Goal: Task Accomplishment & Management: Manage account settings

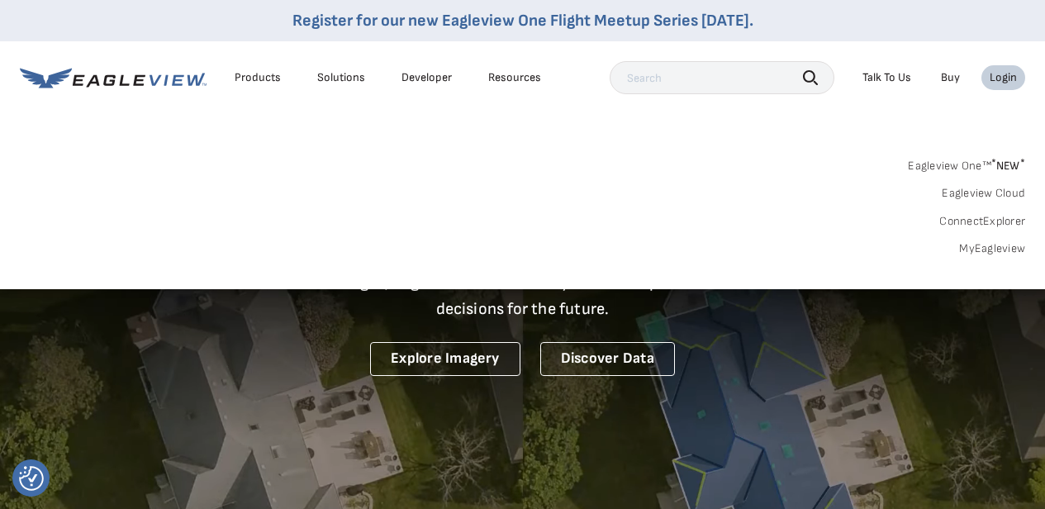
click at [993, 247] on link "MyEagleview" at bounding box center [992, 248] width 66 height 15
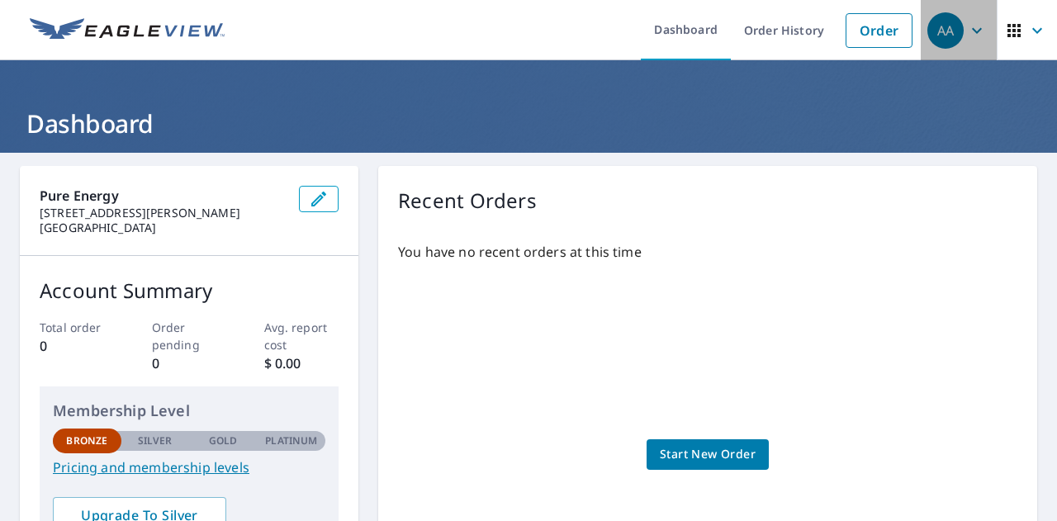
click at [941, 30] on div "AA" at bounding box center [945, 30] width 36 height 36
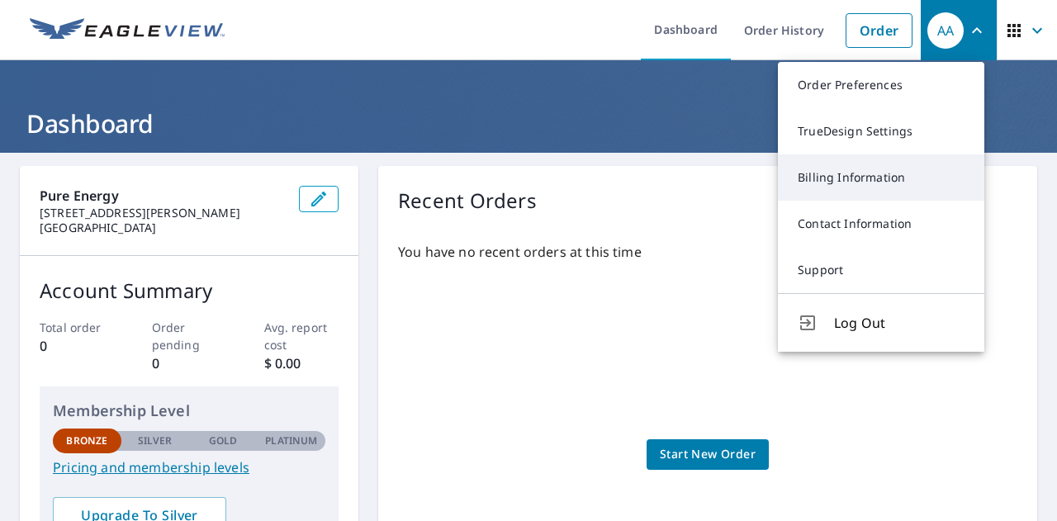
click at [867, 179] on link "Billing Information" at bounding box center [881, 177] width 206 height 46
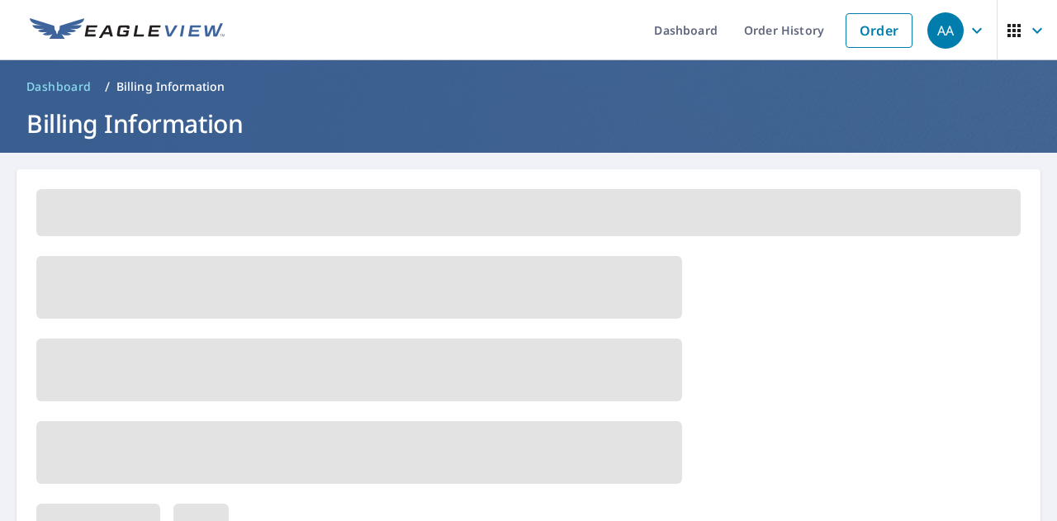
click at [867, 179] on div at bounding box center [529, 529] width 1024 height 721
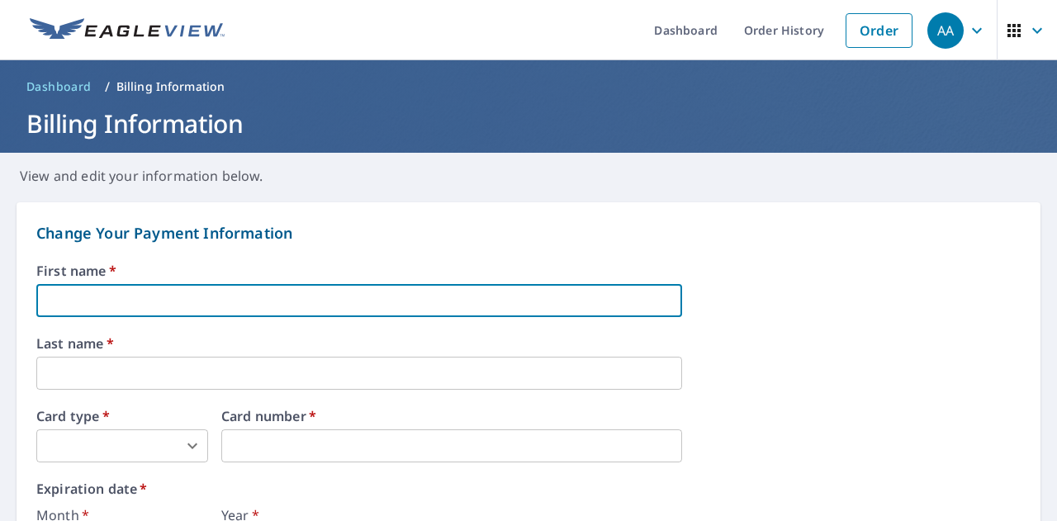
click at [339, 306] on input "text" at bounding box center [359, 300] width 646 height 33
type input "[PERSON_NAME]"
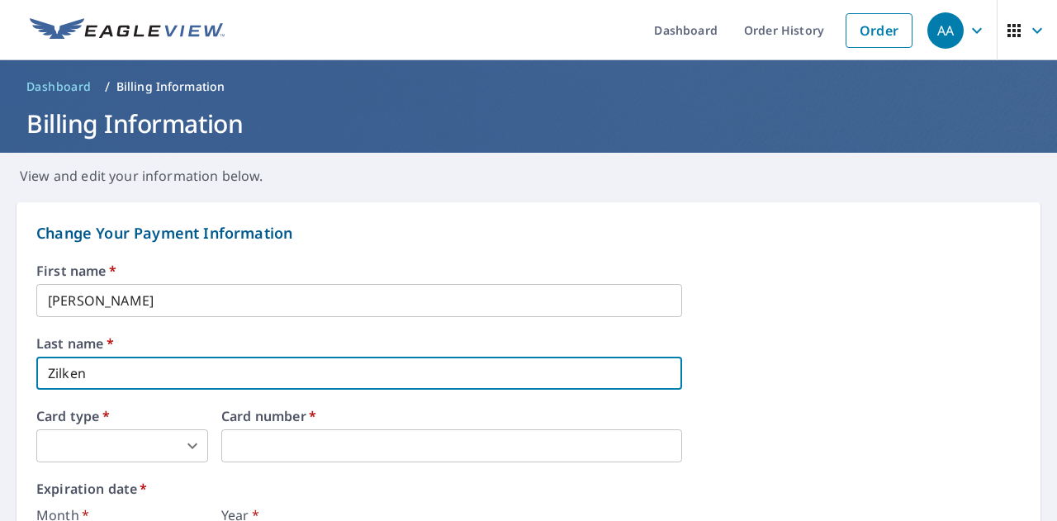
type input "Zilken"
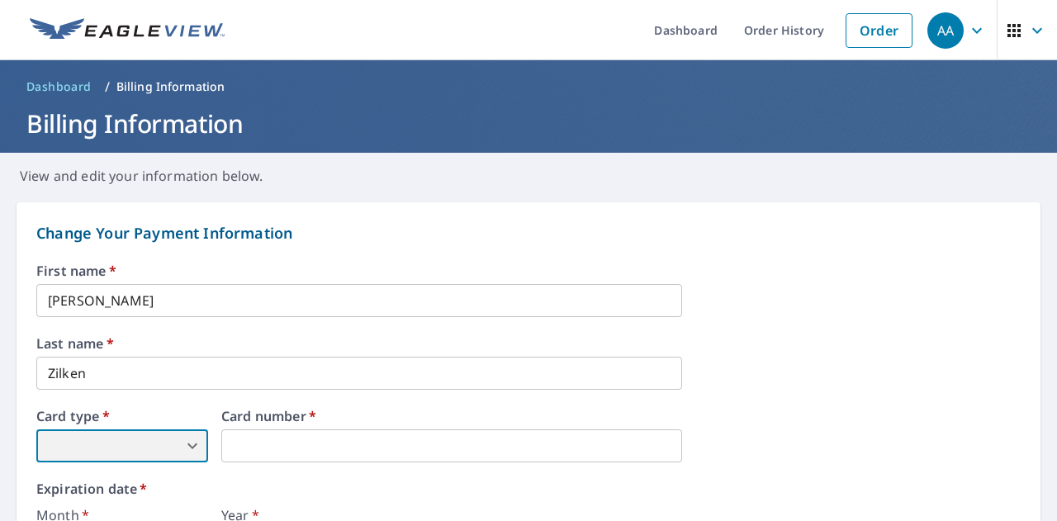
scroll to position [316, 0]
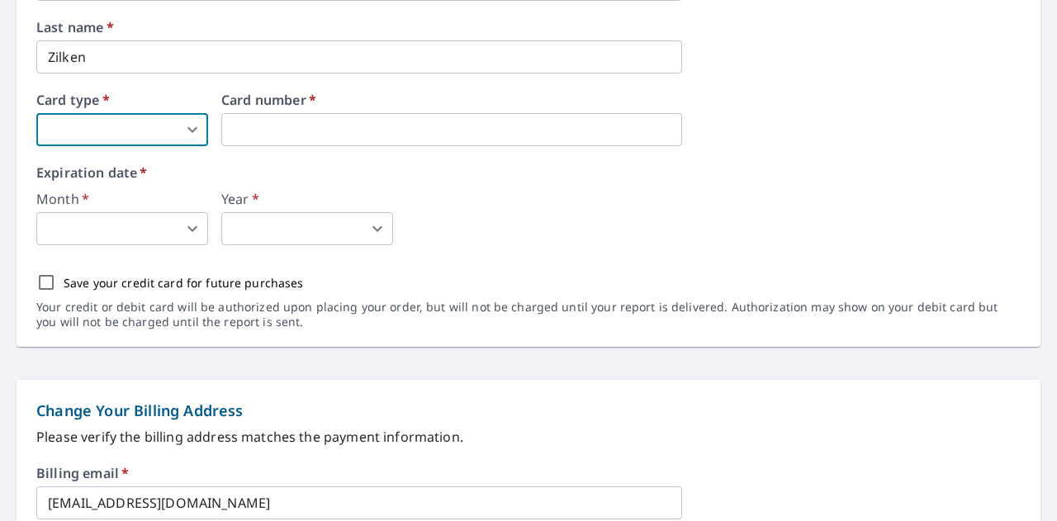
click at [130, 124] on body "AA AA Dashboard Order History Order AA Dashboard / Billing Information Billing …" at bounding box center [528, 260] width 1057 height 521
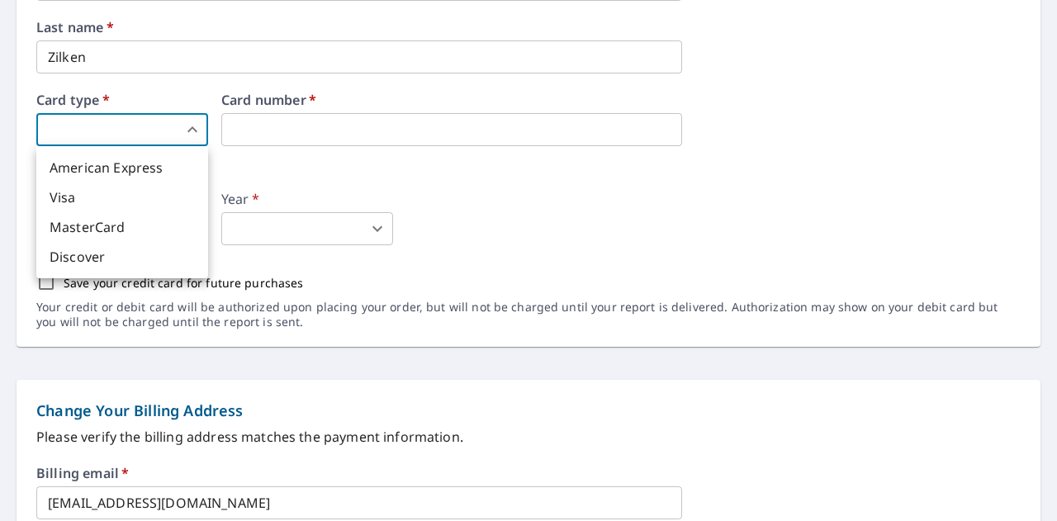
click at [139, 167] on li "American Express" at bounding box center [122, 168] width 172 height 30
type input "1"
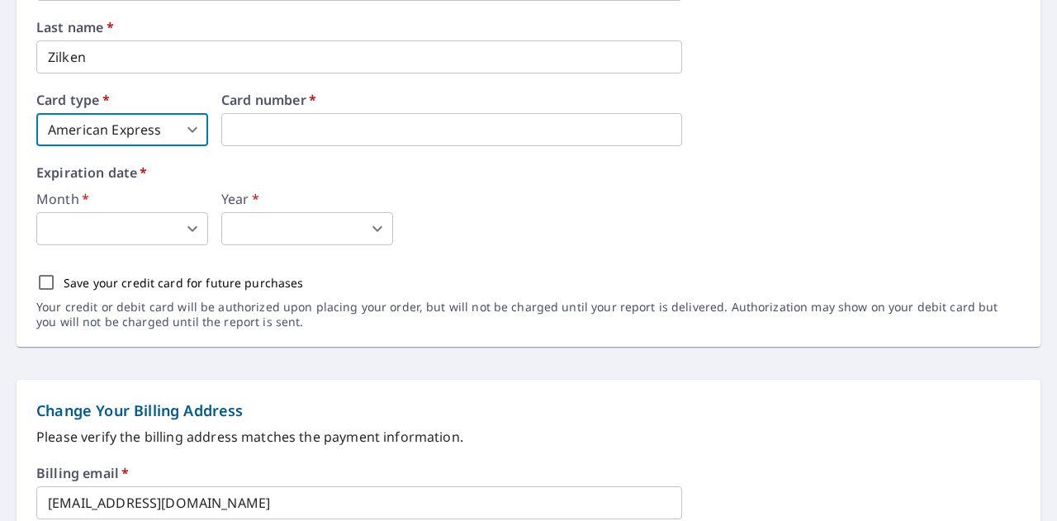
click at [45, 281] on input "Save your credit card for future purchases" at bounding box center [46, 282] width 35 height 35
checkbox input "true"
click at [72, 231] on body "AA AA Dashboard Order History Order AA Dashboard / Billing Information Billing …" at bounding box center [528, 260] width 1057 height 521
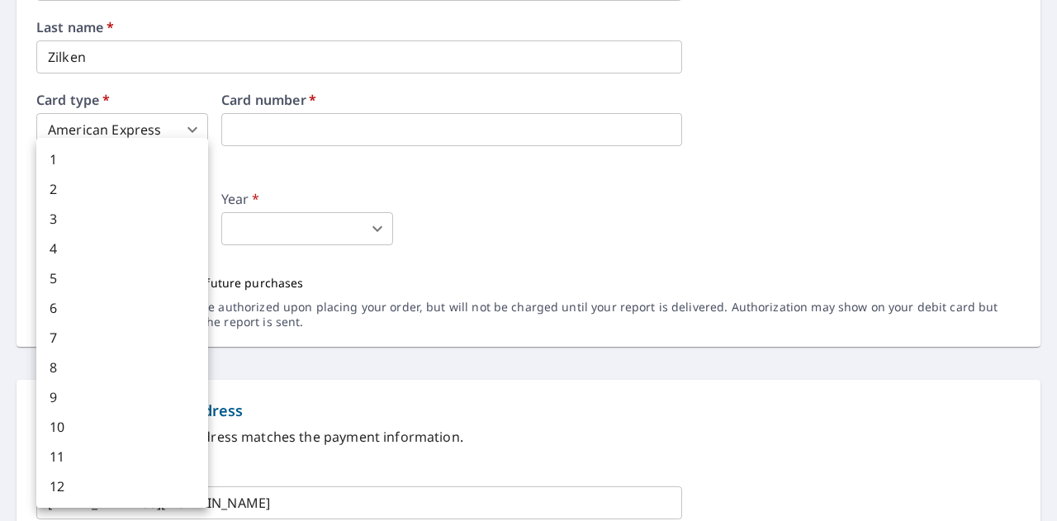
click at [120, 311] on li "6" at bounding box center [122, 308] width 172 height 30
type input "6"
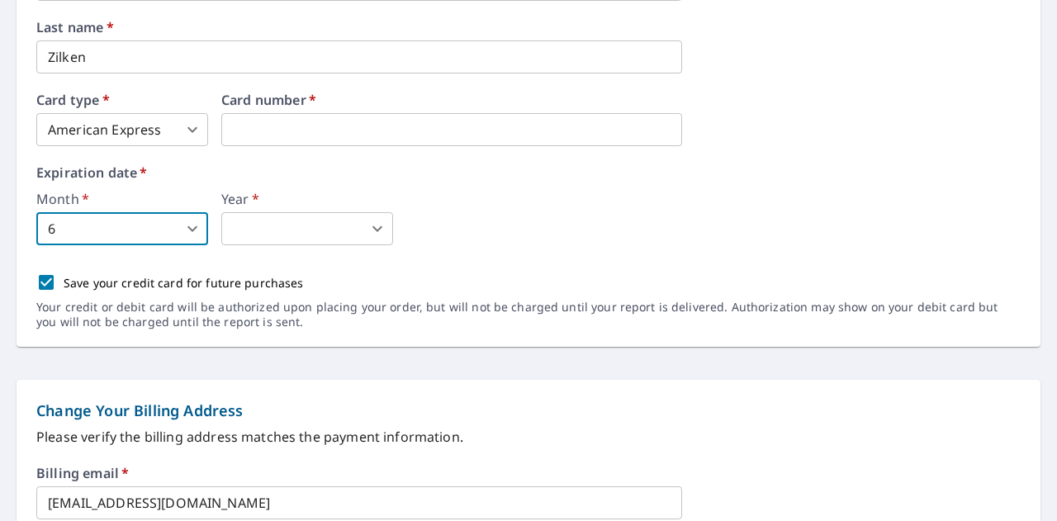
click at [272, 238] on body "AA AA Dashboard Order History Order AA Dashboard / Billing Information Billing …" at bounding box center [528, 260] width 1057 height 521
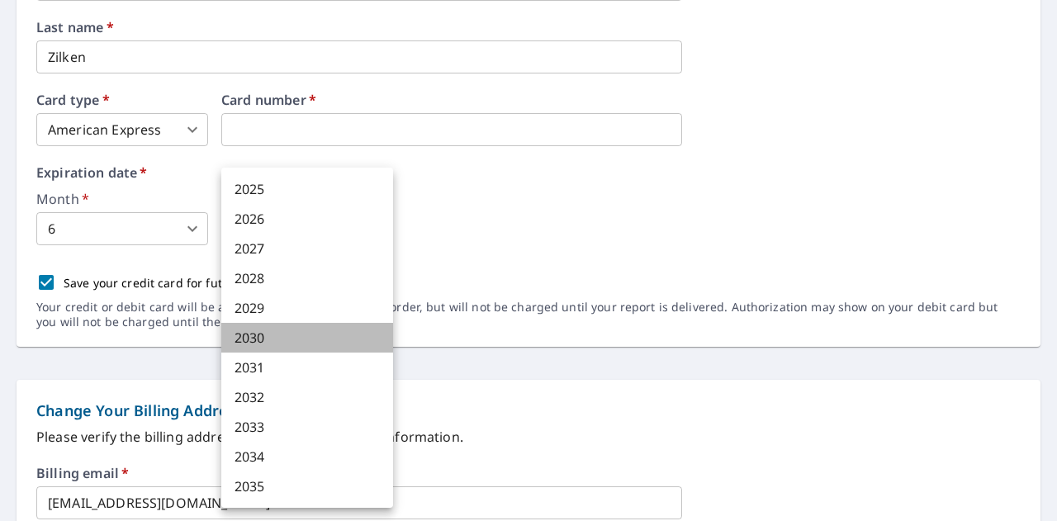
click at [289, 340] on li "2030" at bounding box center [307, 338] width 172 height 30
type input "2030"
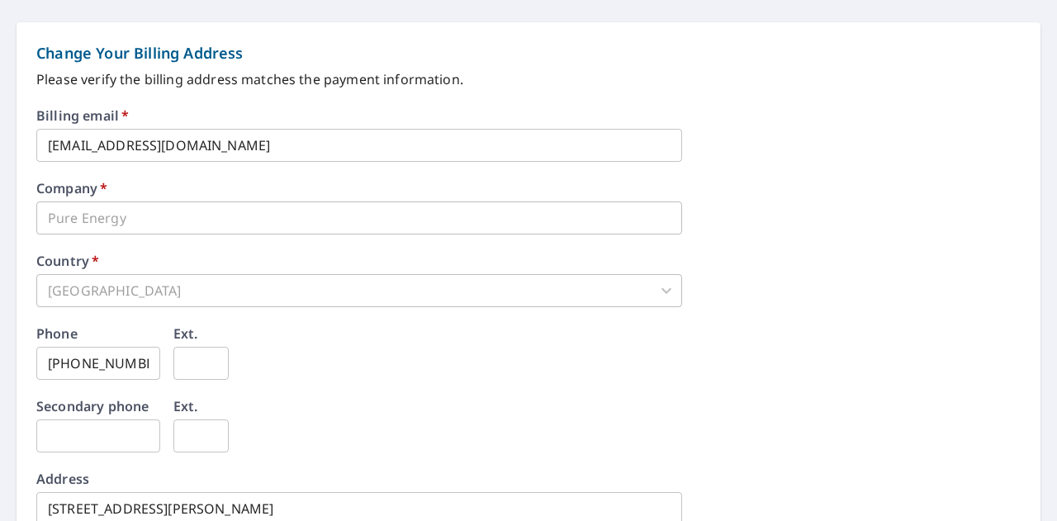
scroll to position [765, 0]
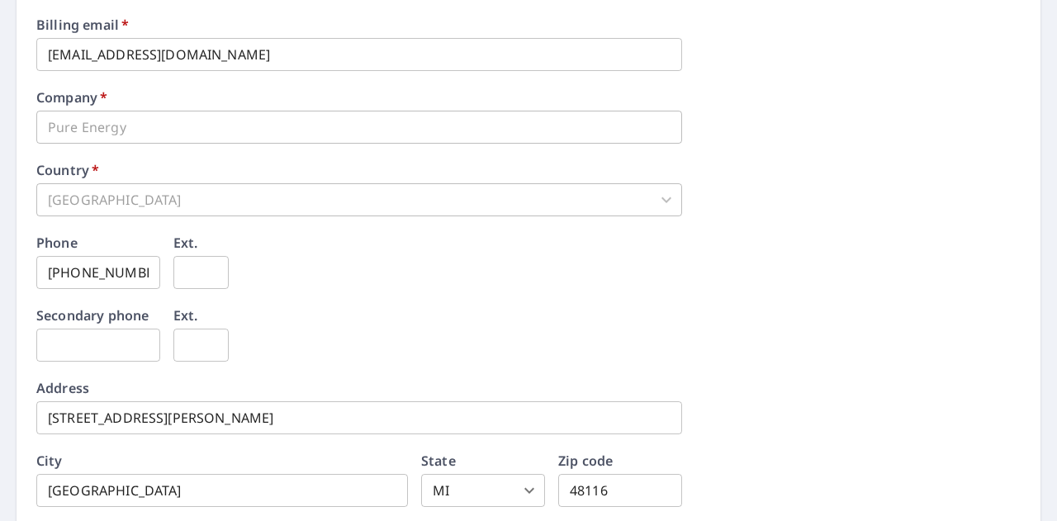
drag, startPoint x: 289, startPoint y: 340, endPoint x: 903, endPoint y: 322, distance: 613.9
click at [903, 322] on div "Secondary phone ​ Ext. ​" at bounding box center [528, 345] width 984 height 73
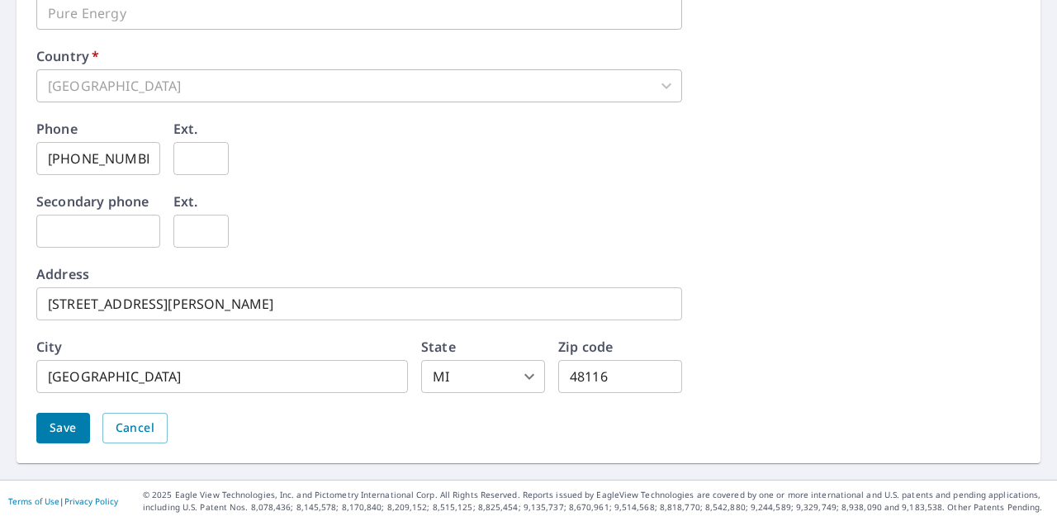
click at [54, 426] on span "Save" at bounding box center [63, 428] width 27 height 21
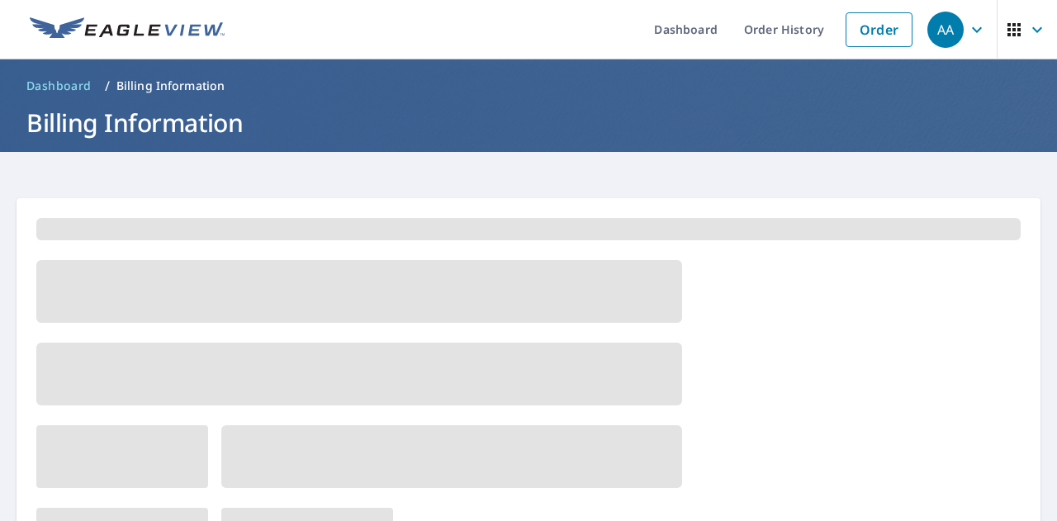
scroll to position [0, 0]
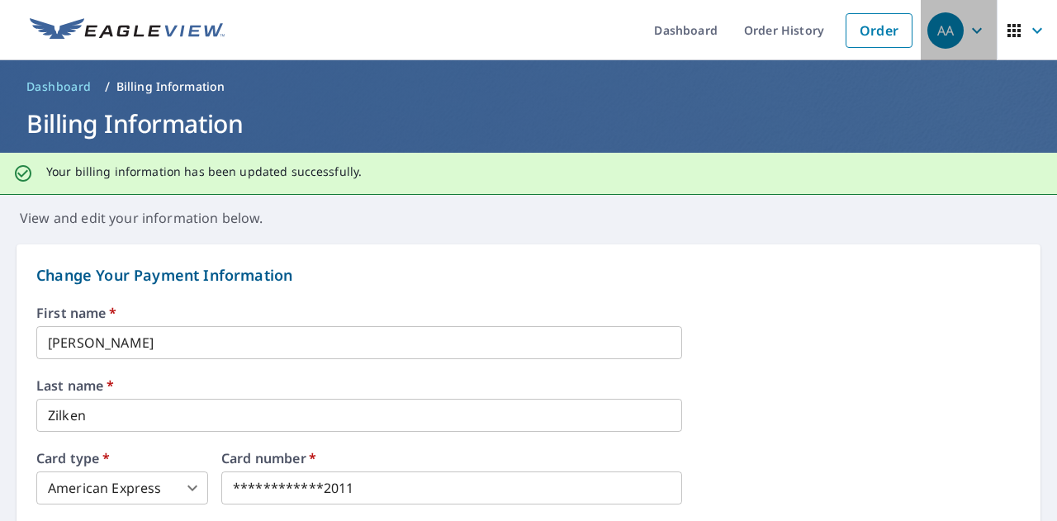
click at [942, 34] on div "AA" at bounding box center [945, 30] width 36 height 36
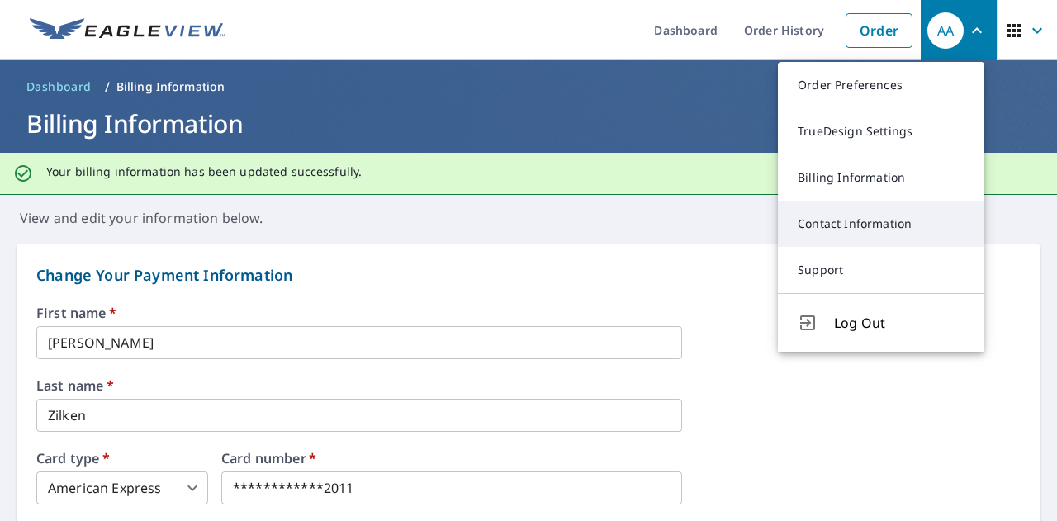
click at [894, 212] on link "Contact Information" at bounding box center [881, 224] width 206 height 46
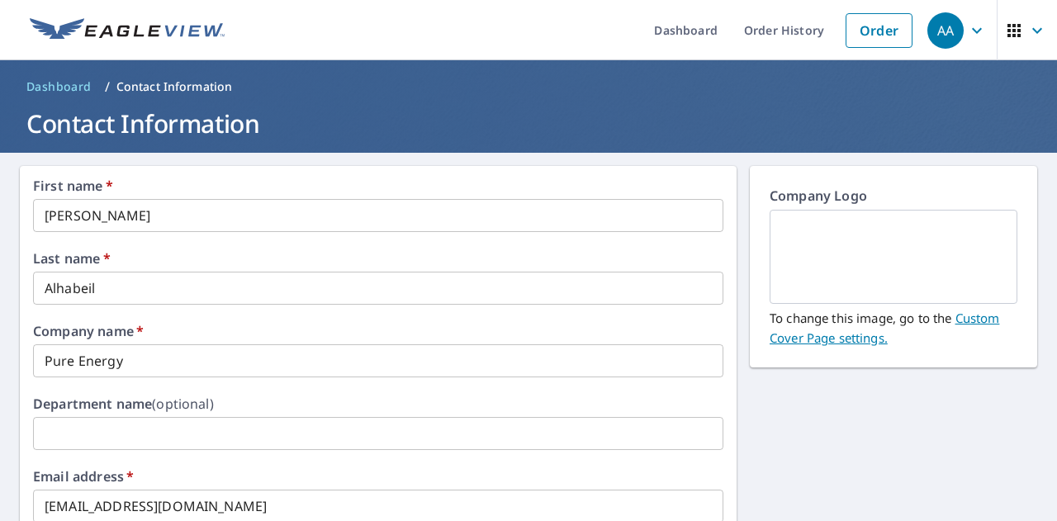
click at [929, 33] on div "AA" at bounding box center [945, 30] width 36 height 36
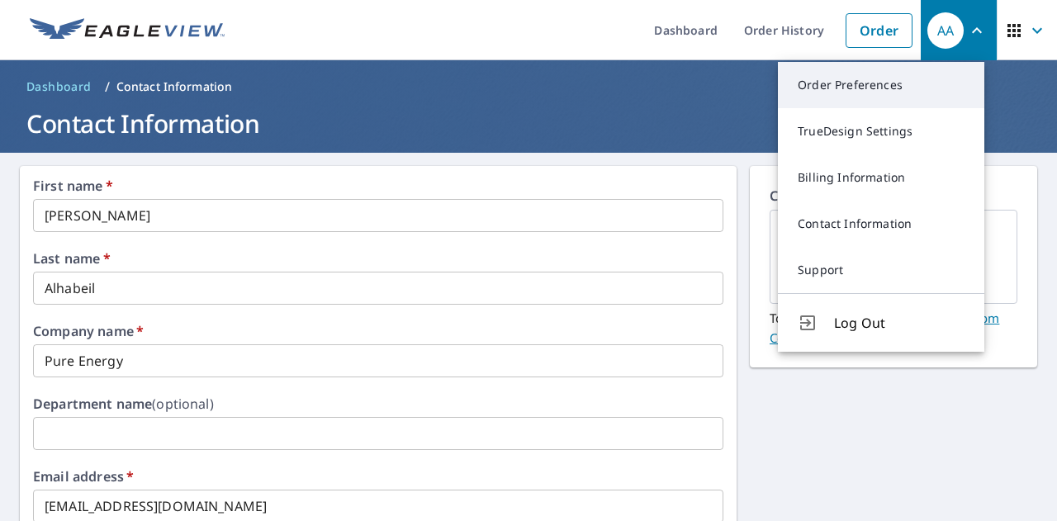
click at [931, 84] on link "Order Preferences" at bounding box center [881, 85] width 206 height 46
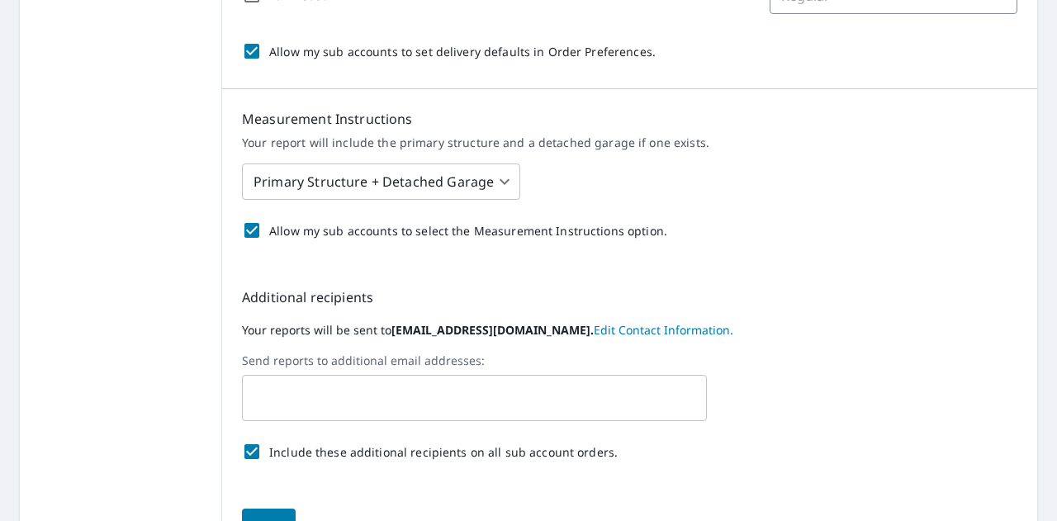
scroll to position [717, 0]
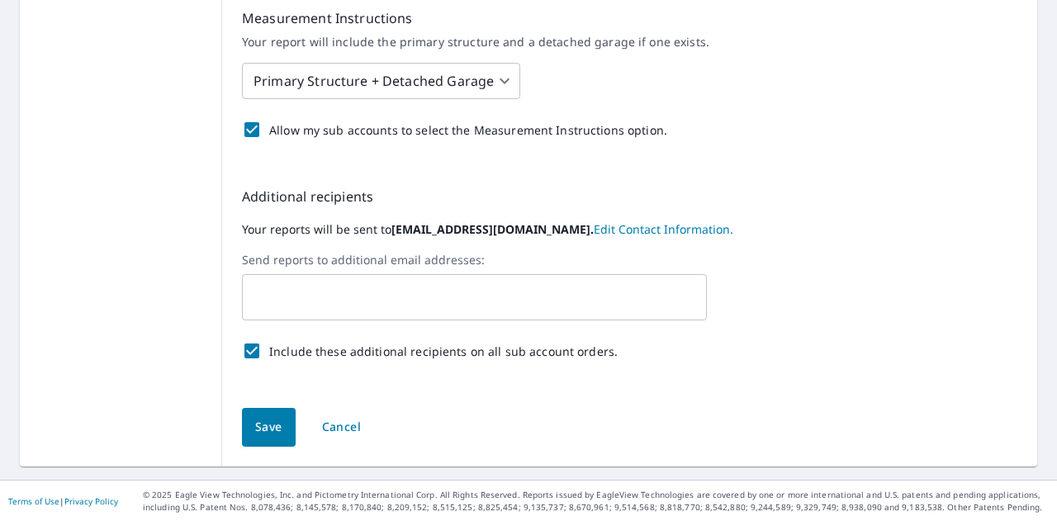
click at [410, 286] on input "text" at bounding box center [461, 297] width 425 height 31
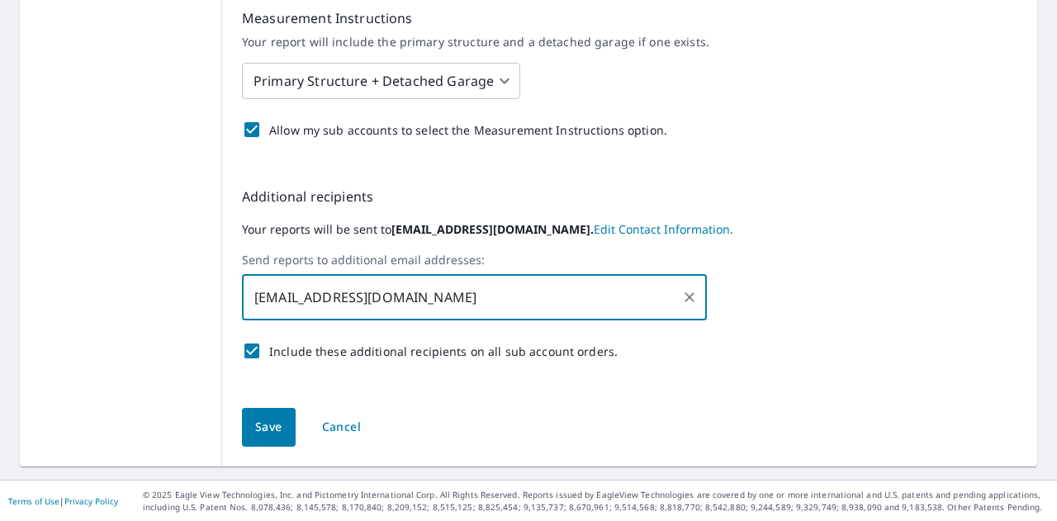
type input "kbelon@pureenergywindow.com,"
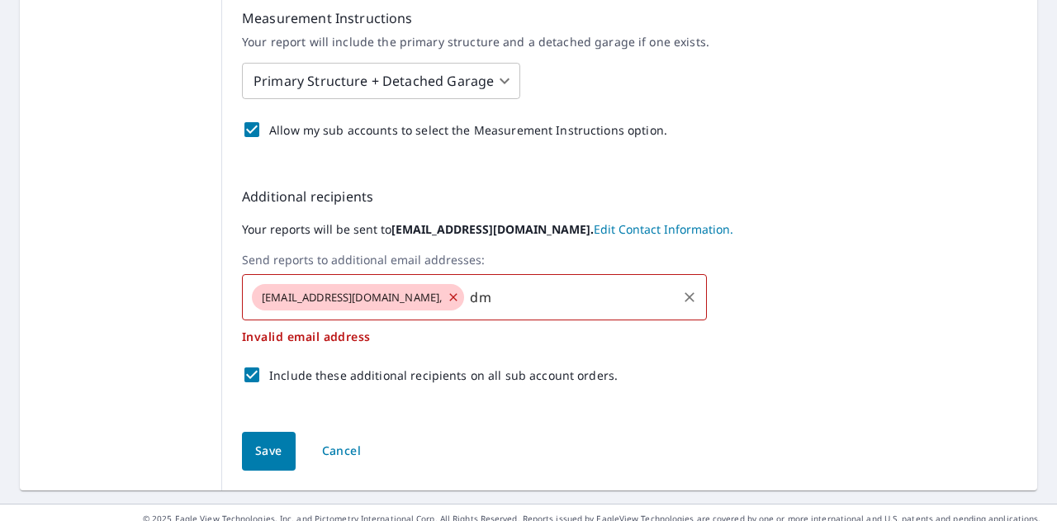
type input "d"
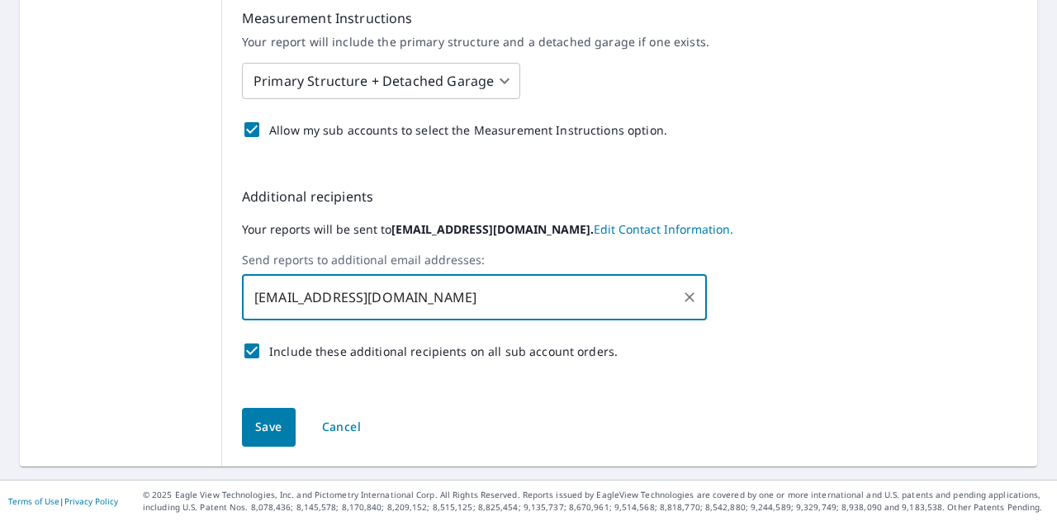
type input "kbelon@pureenergyroofing.com,"
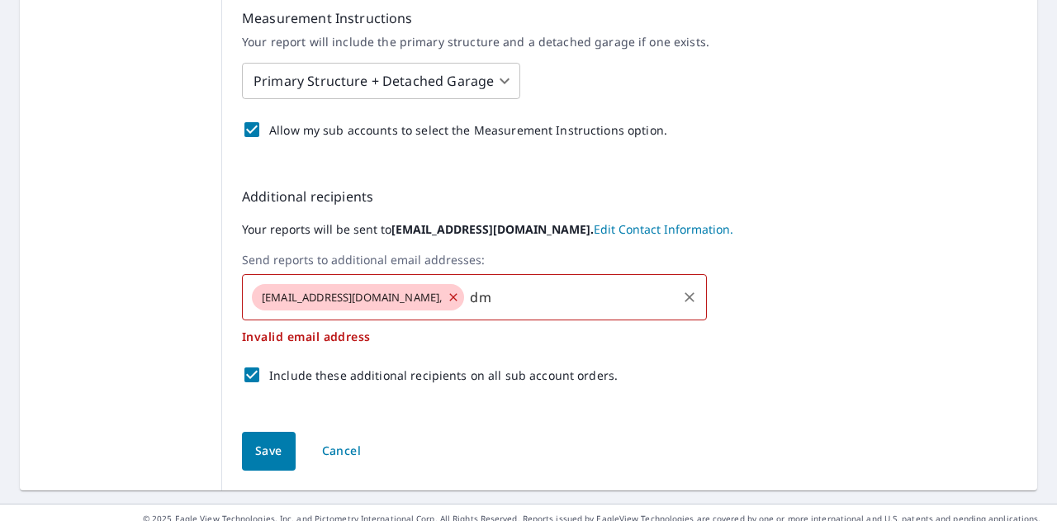
type input "d"
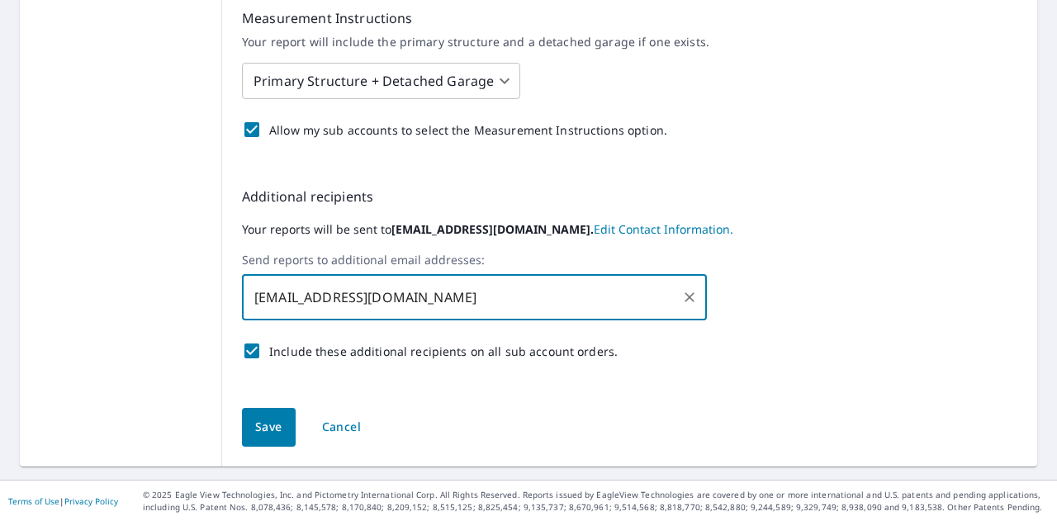
type input "kbelon@pureenergyroofing.com"
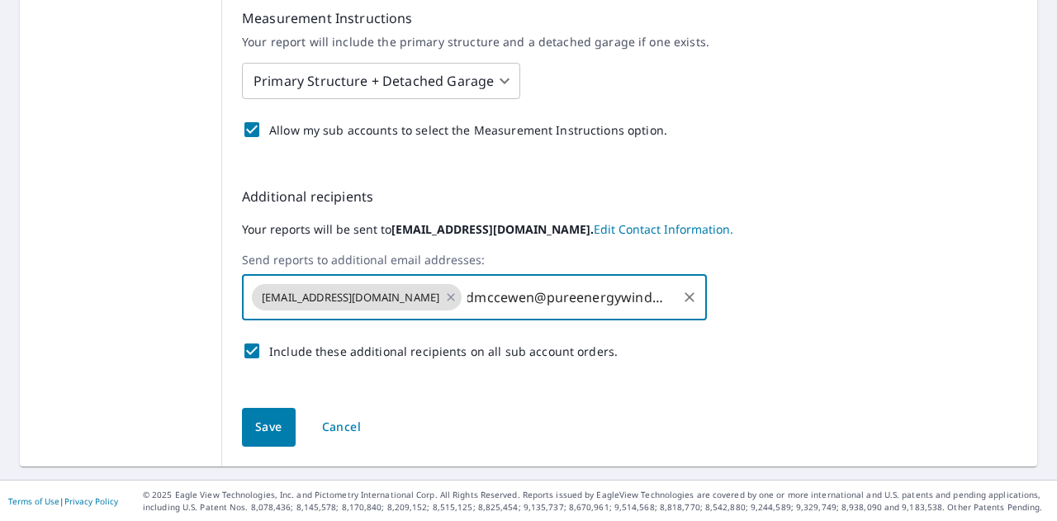
scroll to position [0, 0]
type input "dmccewen@pureenergywindow.com"
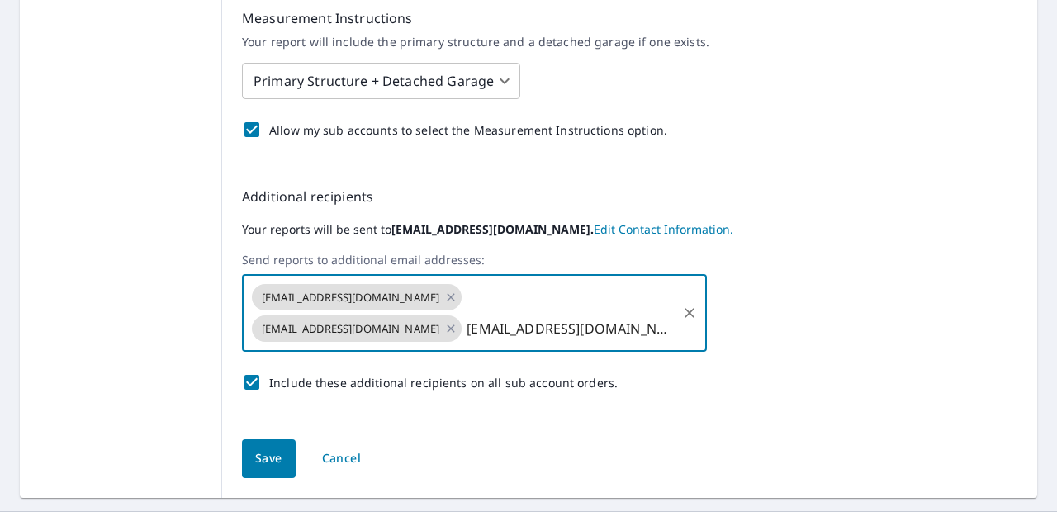
type input "azilken@pureenergywindow.com"
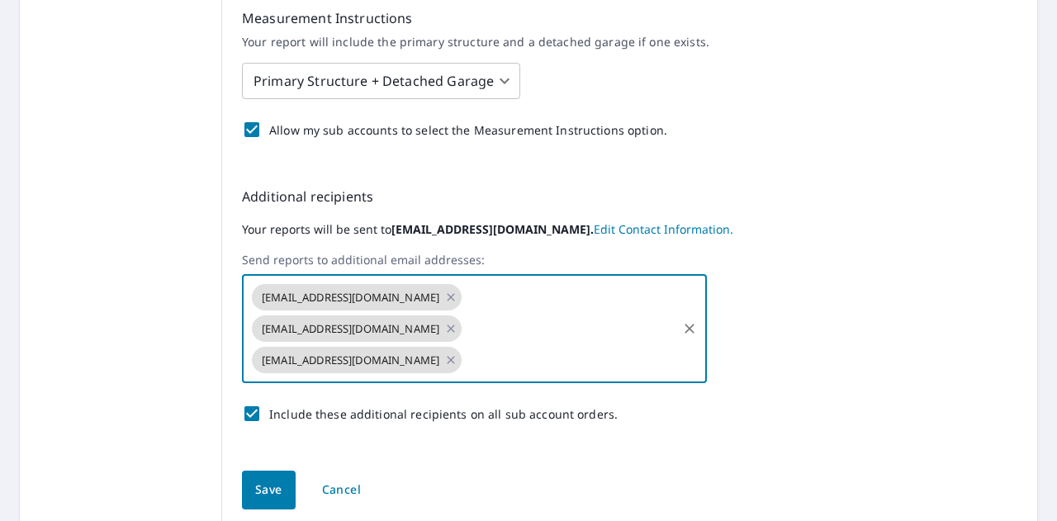
click at [265, 477] on button "Save" at bounding box center [269, 490] width 54 height 39
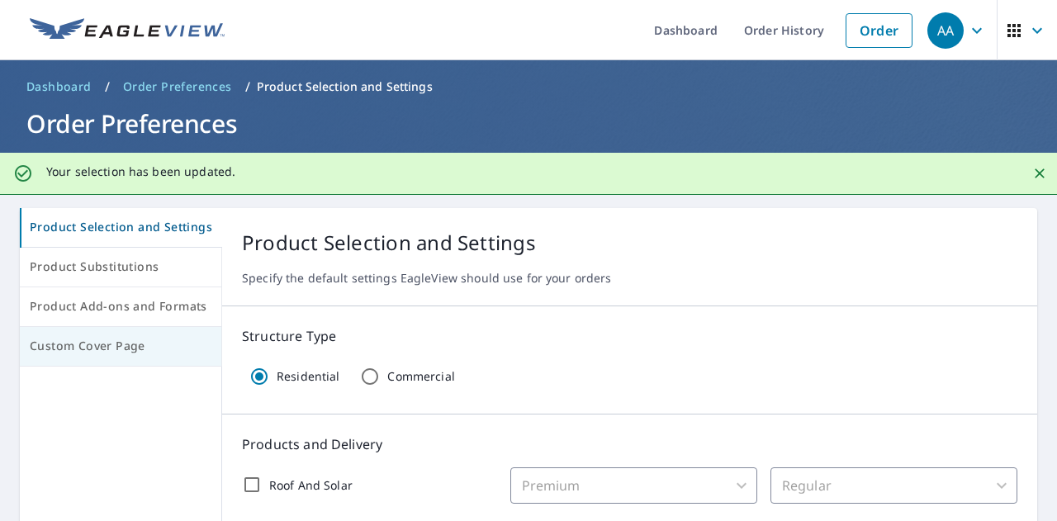
click at [93, 335] on button "Custom Cover Page" at bounding box center [121, 347] width 202 height 40
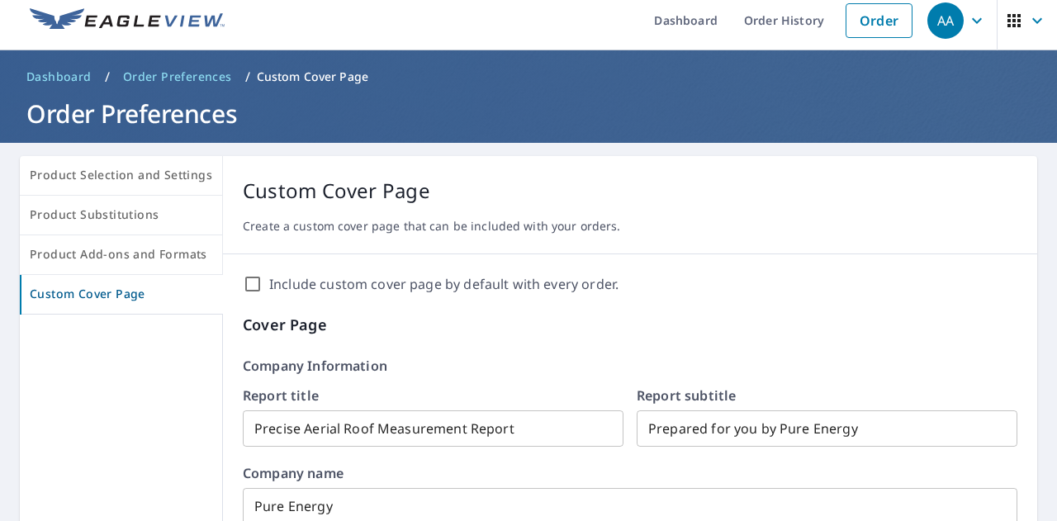
scroll to position [12, 0]
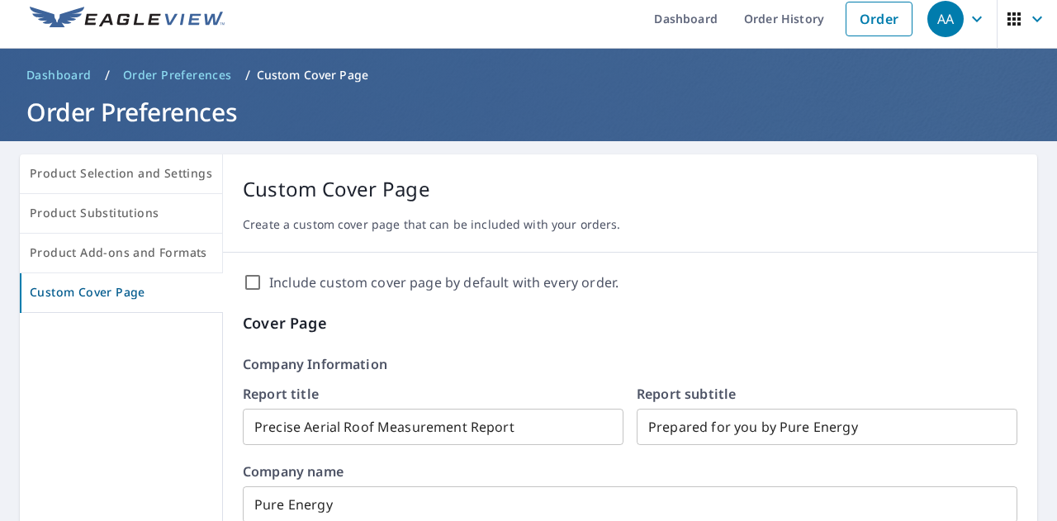
click at [255, 283] on input "Include custom cover page by default with every order." at bounding box center [253, 283] width 20 height 20
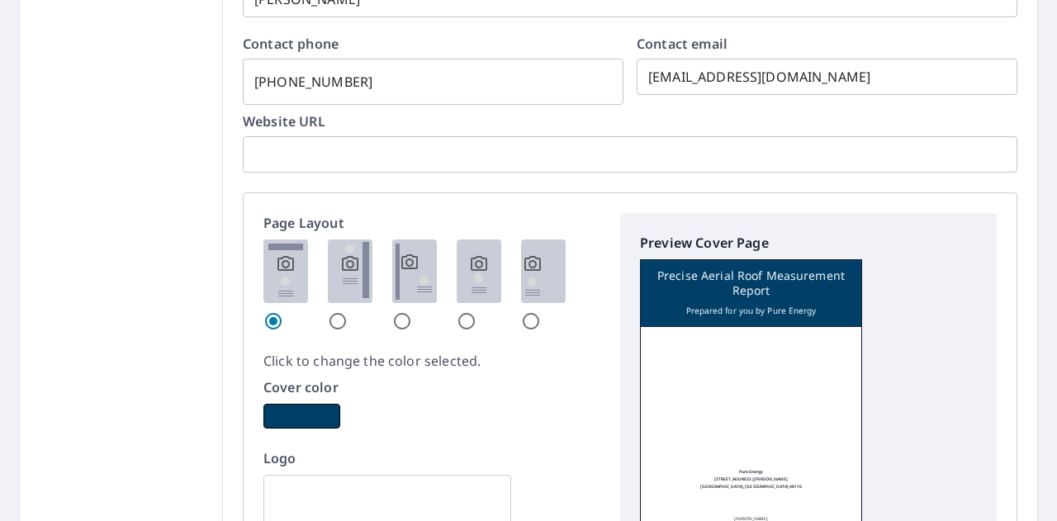
scroll to position [803, 0]
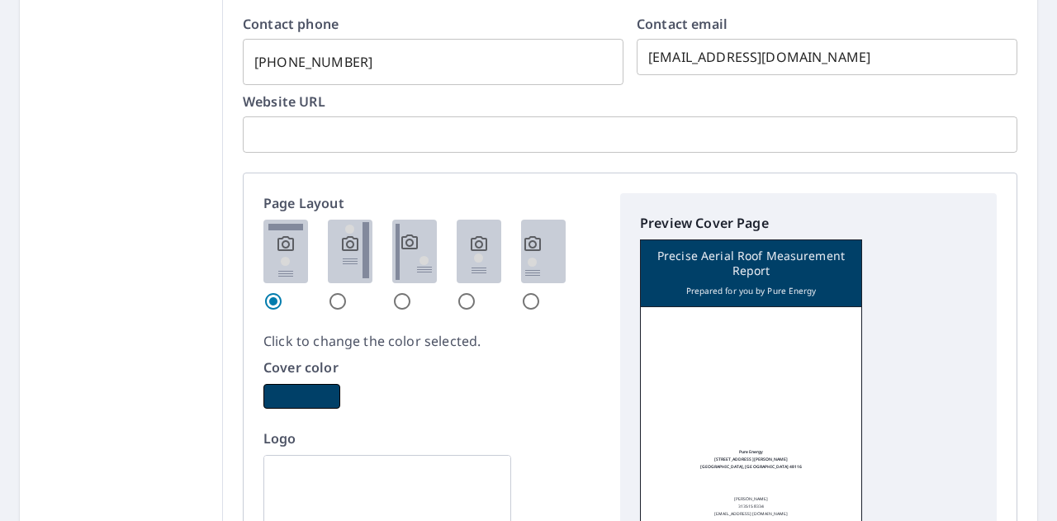
click at [322, 148] on input "text" at bounding box center [630, 134] width 775 height 46
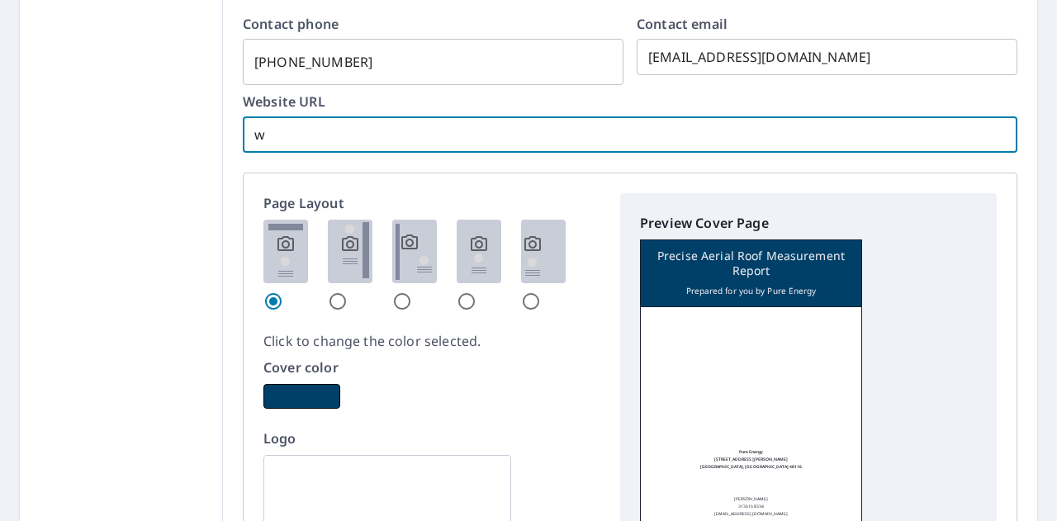
checkbox input "true"
type input "w"
checkbox input "true"
type input "ww"
checkbox input "true"
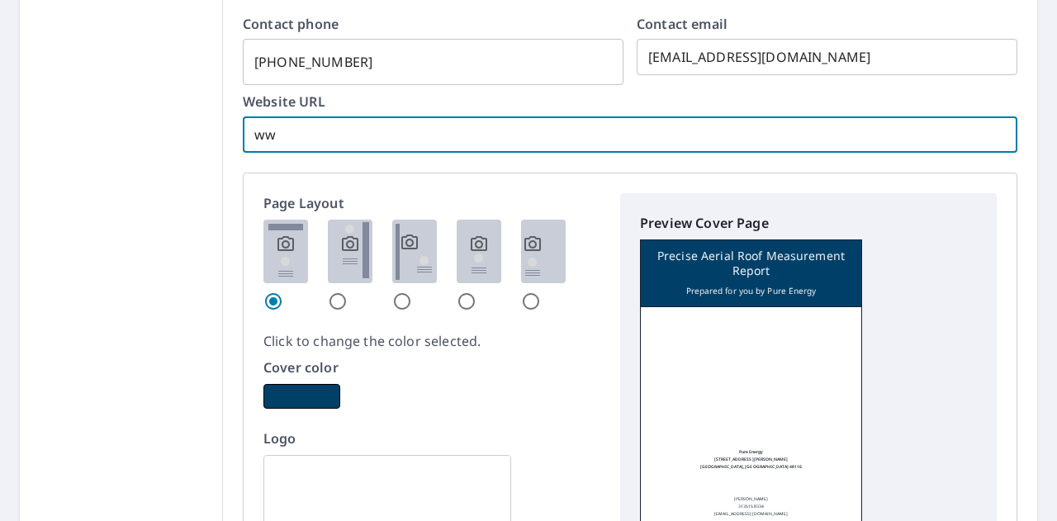
type input "www"
checkbox input "true"
type input "www.pureenergyroofing.com"
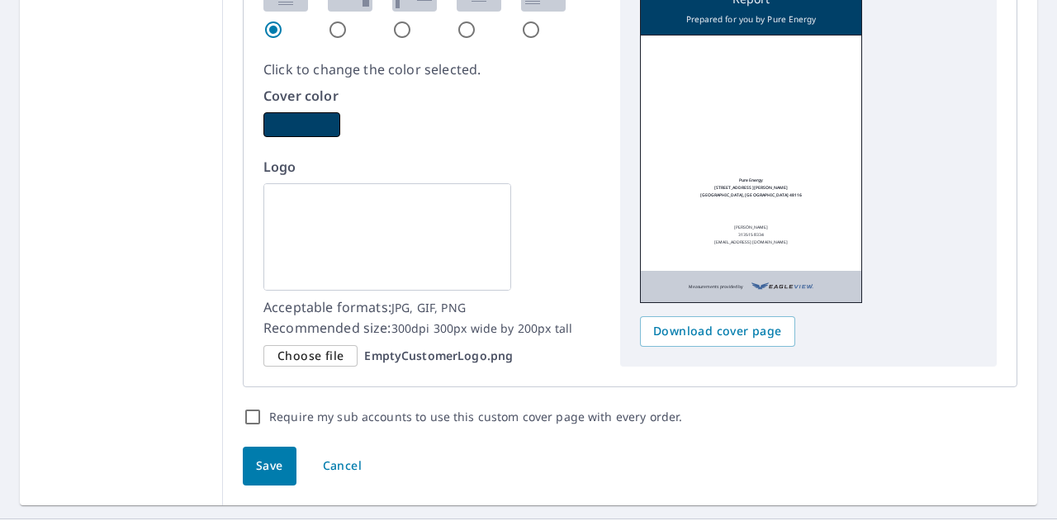
scroll to position [1080, 0]
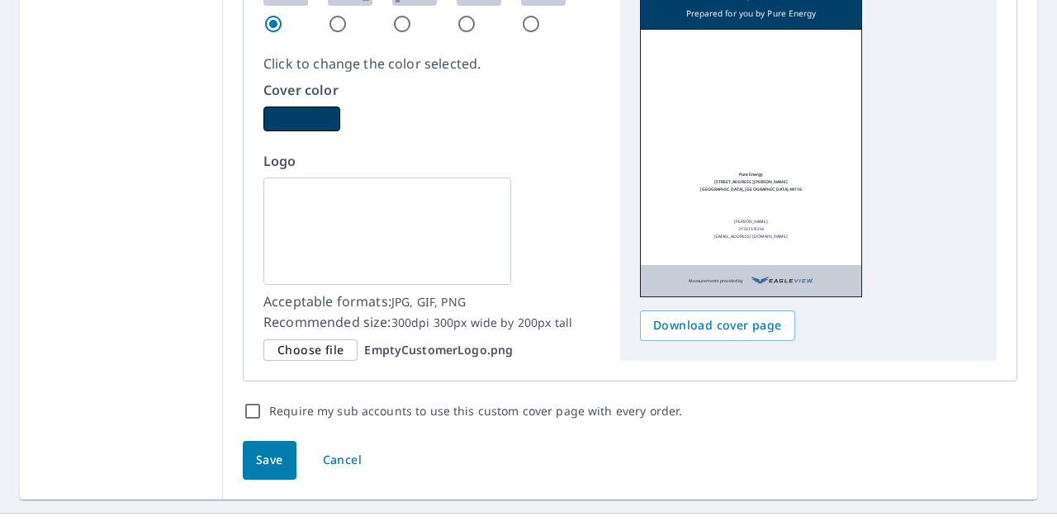
click at [262, 440] on div "Save Cancel" at bounding box center [630, 460] width 814 height 78
click at [279, 462] on button "Save" at bounding box center [270, 460] width 54 height 39
checkbox input "true"
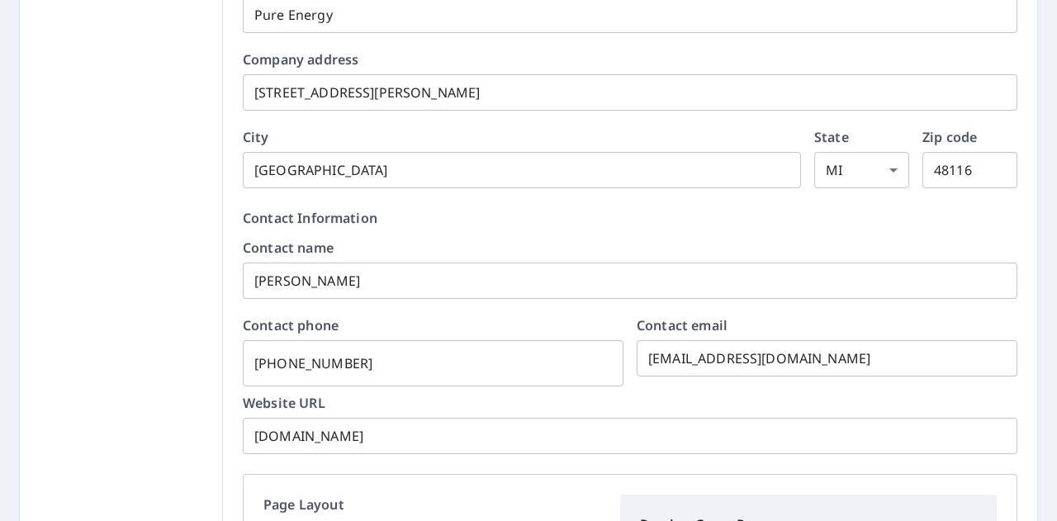
scroll to position [0, 0]
